Goal: Task Accomplishment & Management: Complete application form

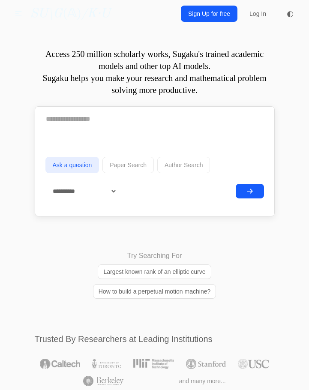
click at [214, 16] on link "Sign Up for free" at bounding box center [209, 14] width 57 height 16
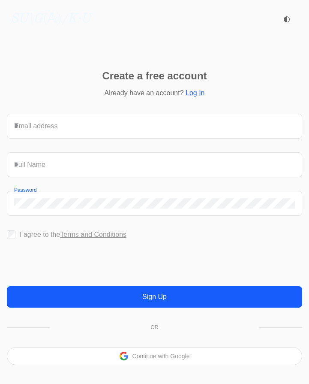
click at [154, 359] on p "Continue with Google" at bounding box center [161, 356] width 57 height 6
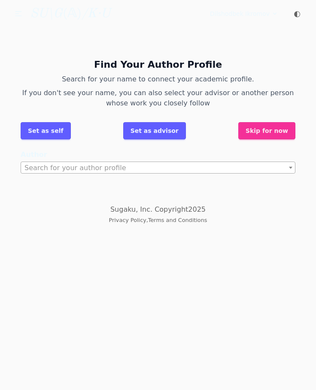
click at [115, 232] on html "Questions Chat Projects Reading List Blog SU\G (𝔸) /K·U Questions Chat Projects…" at bounding box center [158, 116] width 316 height 232
click at [123, 78] on p "Search for your name to connect your academic profile." at bounding box center [158, 79] width 275 height 10
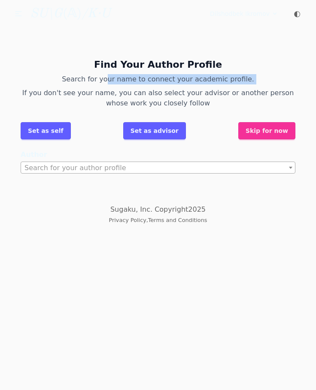
click at [123, 78] on p "Search for your name to connect your academic profile." at bounding box center [158, 79] width 275 height 10
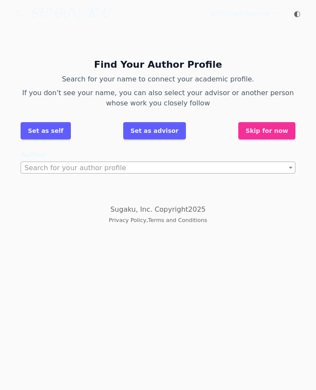
click at [124, 92] on p "If you don't see your name, you can also select your advisor or another person …" at bounding box center [158, 98] width 275 height 21
click at [115, 94] on p "If you don't see your name, you can also select your advisor or another person …" at bounding box center [158, 98] width 275 height 21
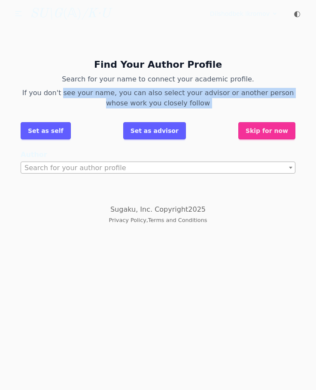
click at [115, 94] on p "If you don't see your name, you can also select your advisor or another person …" at bounding box center [158, 98] width 275 height 21
click at [97, 95] on p "If you don't see your name, you can also select your advisor or another person …" at bounding box center [158, 98] width 275 height 21
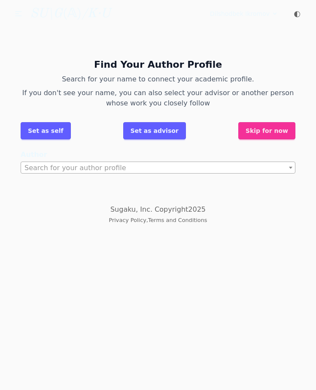
click at [85, 176] on div "Find Your Author Profile Search for your name to connect your academic profile.…" at bounding box center [158, 114] width 288 height 146
click at [85, 169] on span "Search for your author profile" at bounding box center [75, 168] width 102 height 8
drag, startPoint x: 78, startPoint y: 217, endPoint x: 74, endPoint y: 213, distance: 5.5
click at [78, 217] on div "Sugaku, Inc. Copyright 2025 Privacy Policy , Terms and Conditions" at bounding box center [158, 215] width 316 height 21
click at [43, 133] on button "Set as self" at bounding box center [46, 130] width 50 height 17
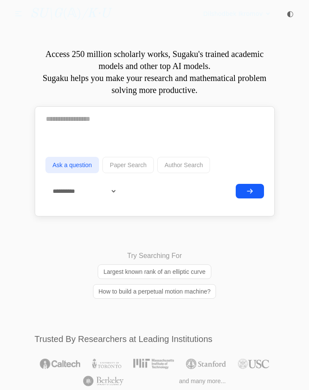
click at [117, 166] on button "Paper Search" at bounding box center [128, 165] width 51 height 16
click at [65, 160] on button "Ask a question" at bounding box center [72, 165] width 54 height 16
click at [118, 199] on div "**********" at bounding box center [154, 197] width 219 height 26
click at [100, 185] on select "**********" at bounding box center [81, 191] width 72 height 15
click at [138, 197] on div "**********" at bounding box center [154, 197] width 219 height 26
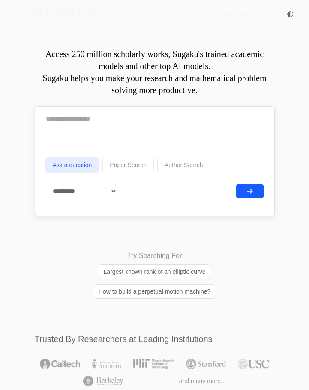
click at [85, 126] on textarea at bounding box center [154, 119] width 219 height 21
